Goal: Task Accomplishment & Management: Complete application form

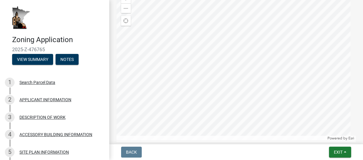
scroll to position [122, 0]
click at [325, 89] on div at bounding box center [236, 64] width 239 height 152
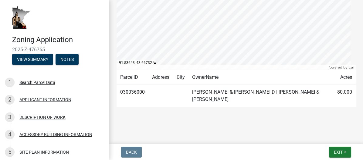
scroll to position [193, 0]
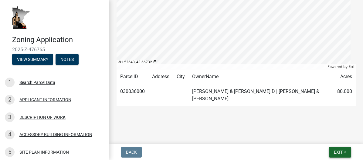
drag, startPoint x: 359, startPoint y: 154, endPoint x: 349, endPoint y: 152, distance: 9.7
click at [349, 152] on nav "Back Exit Save Save & Exit" at bounding box center [236, 153] width 254 height 16
click at [45, 80] on div "1 Search Parcel Data" at bounding box center [52, 83] width 95 height 10
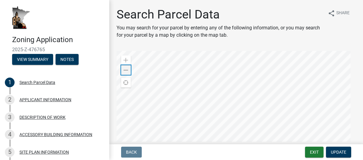
click at [128, 72] on span at bounding box center [126, 70] width 5 height 5
click at [126, 70] on span at bounding box center [126, 70] width 5 height 5
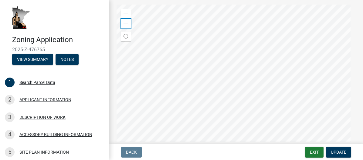
scroll to position [46, 0]
click at [239, 79] on div at bounding box center [236, 81] width 239 height 152
click at [227, 102] on div at bounding box center [236, 81] width 239 height 152
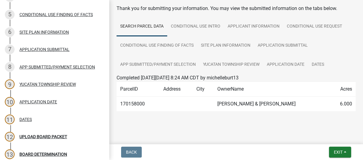
scroll to position [137, 0]
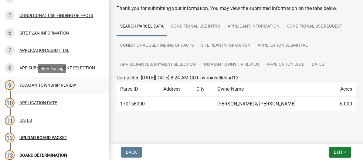
click at [36, 84] on div "YUCATAN TOWNSHIP REVIEW" at bounding box center [47, 85] width 56 height 4
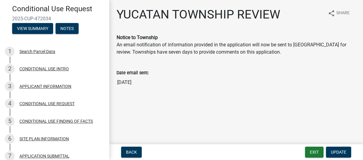
scroll to position [50, 0]
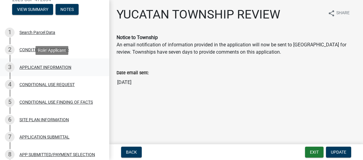
click at [21, 68] on div "APPLICANT INFORMATION" at bounding box center [45, 67] width 52 height 4
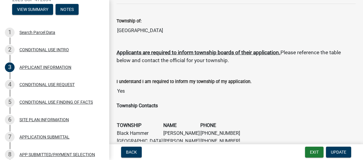
scroll to position [335, 0]
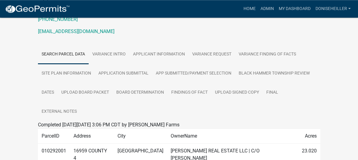
scroll to position [95, 0]
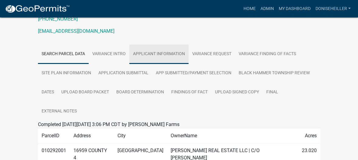
click at [145, 47] on link "APPLICANT INFORMATION" at bounding box center [158, 54] width 59 height 19
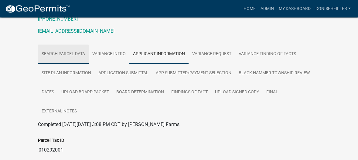
click at [76, 46] on link "Search Parcel Data" at bounding box center [63, 54] width 51 height 19
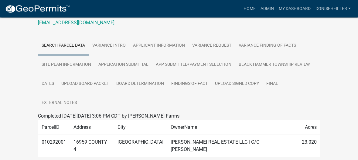
scroll to position [95, 0]
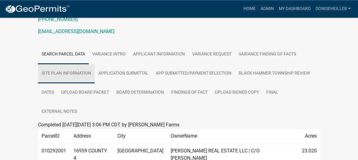
click at [78, 67] on link "SITE PLAN INFORMATION" at bounding box center [66, 73] width 57 height 19
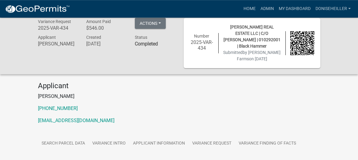
scroll to position [0, 0]
